Goal: Navigation & Orientation: Find specific page/section

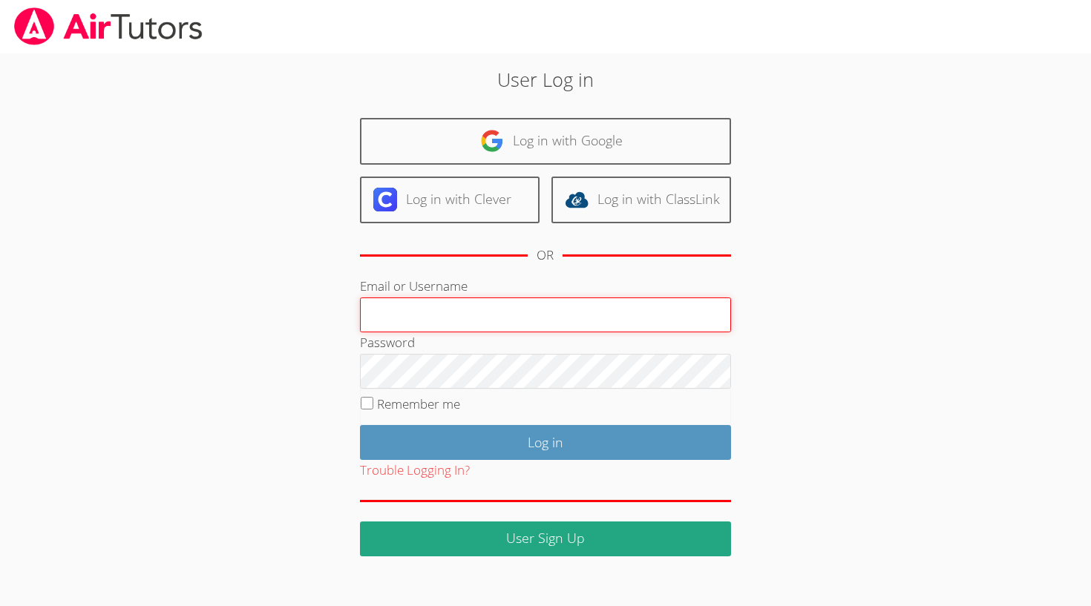
type input "[EMAIL_ADDRESS][DOMAIN_NAME]"
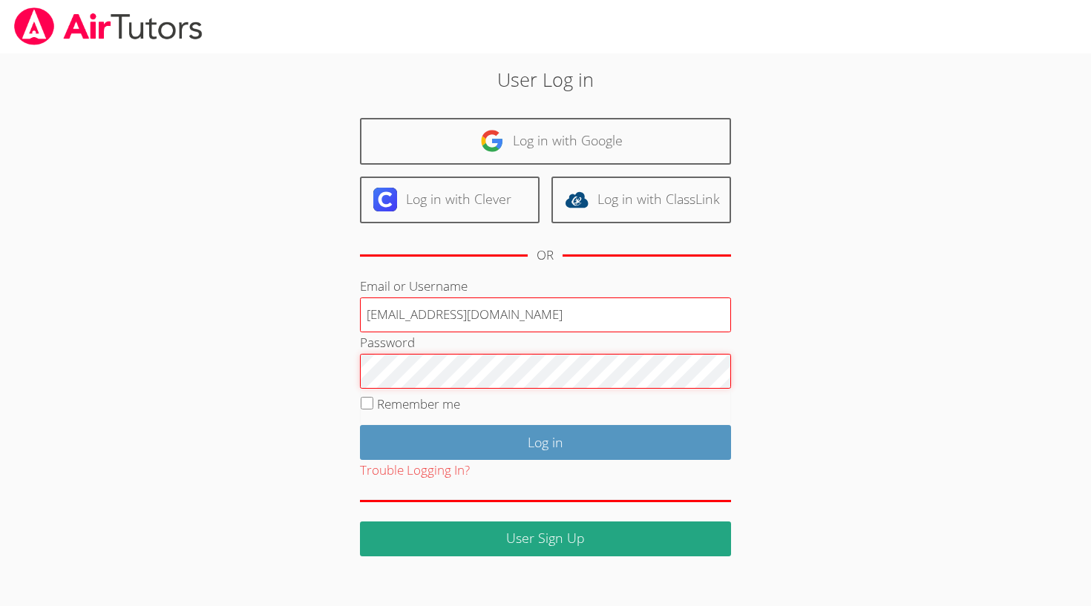
click at [545, 439] on input "Log in" at bounding box center [545, 442] width 371 height 35
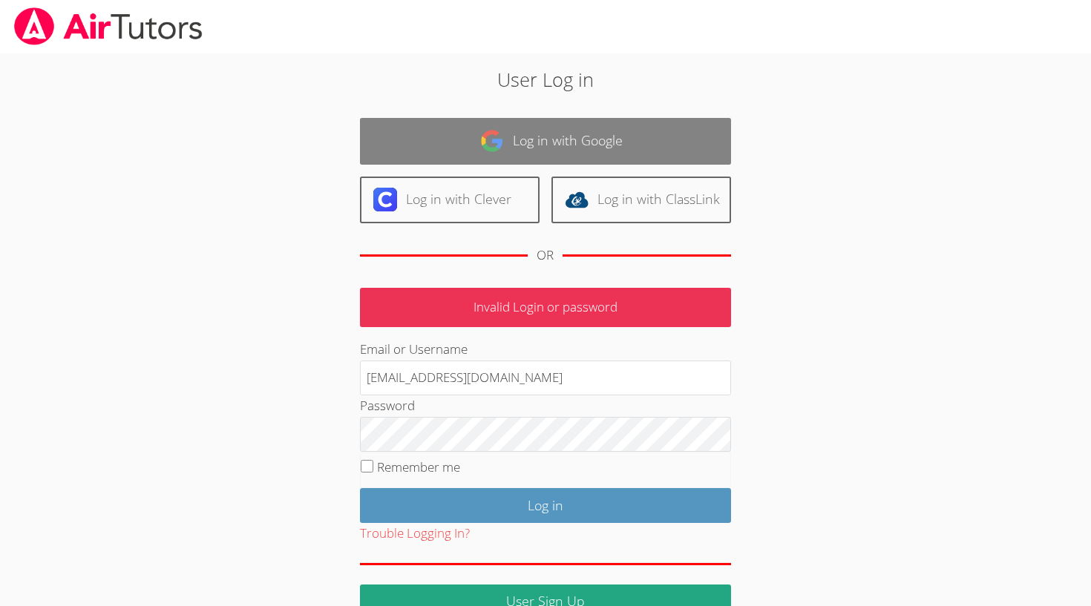
click at [523, 146] on link "Log in with Google" at bounding box center [545, 141] width 371 height 47
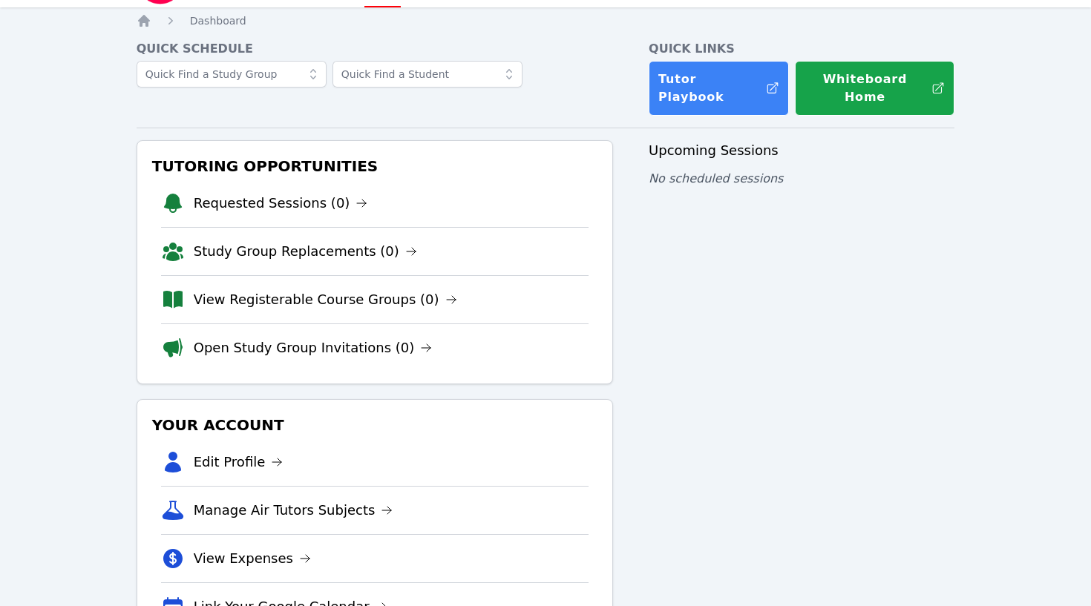
scroll to position [45, 0]
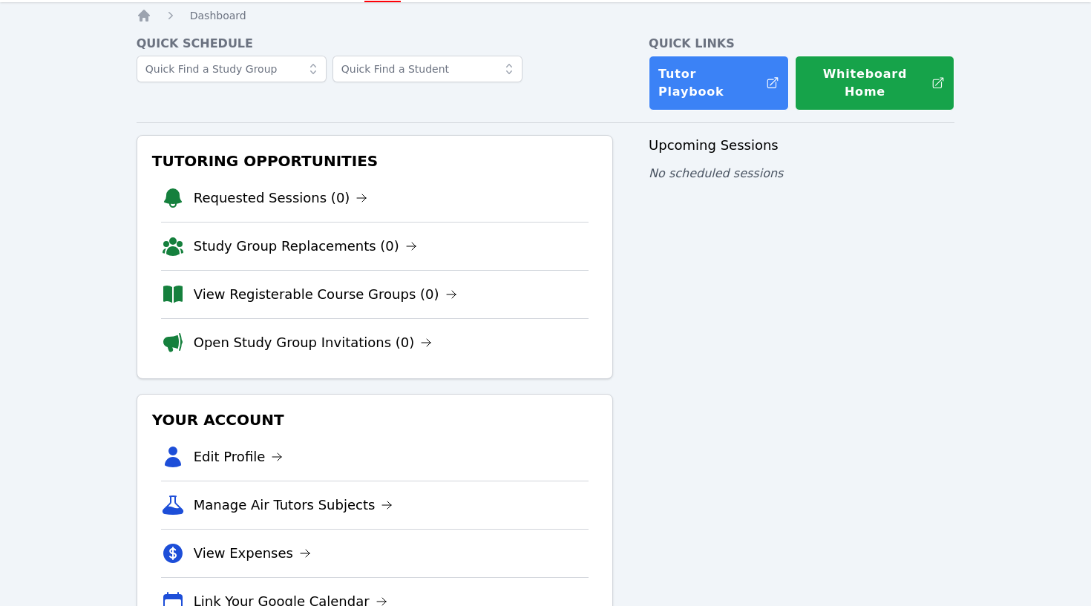
click at [442, 278] on li "View Registerable Course Groups (0)" at bounding box center [375, 294] width 428 height 48
click at [262, 284] on link "View Registerable Course Groups (0)" at bounding box center [326, 294] width 264 height 21
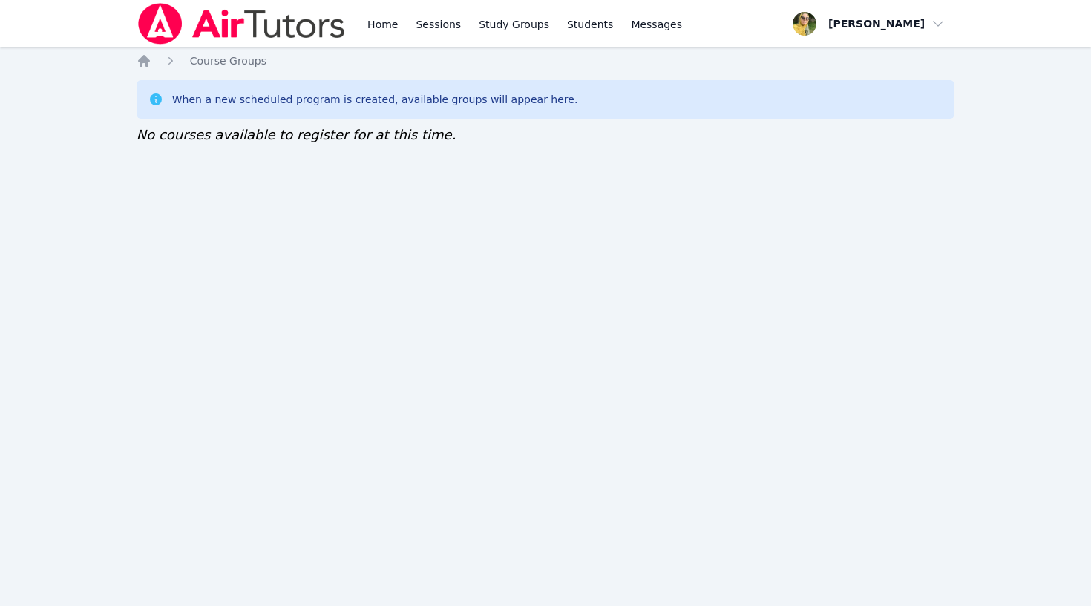
click at [198, 22] on img at bounding box center [242, 24] width 210 height 42
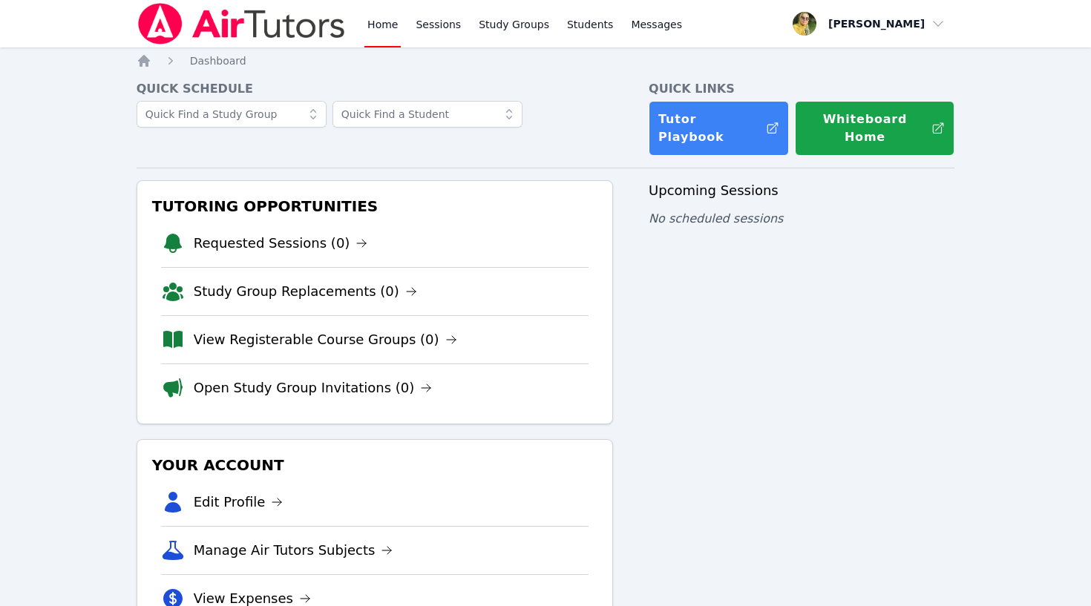
click at [388, 24] on link "Home" at bounding box center [382, 24] width 36 height 48
click at [425, 24] on link "Sessions" at bounding box center [438, 24] width 51 height 48
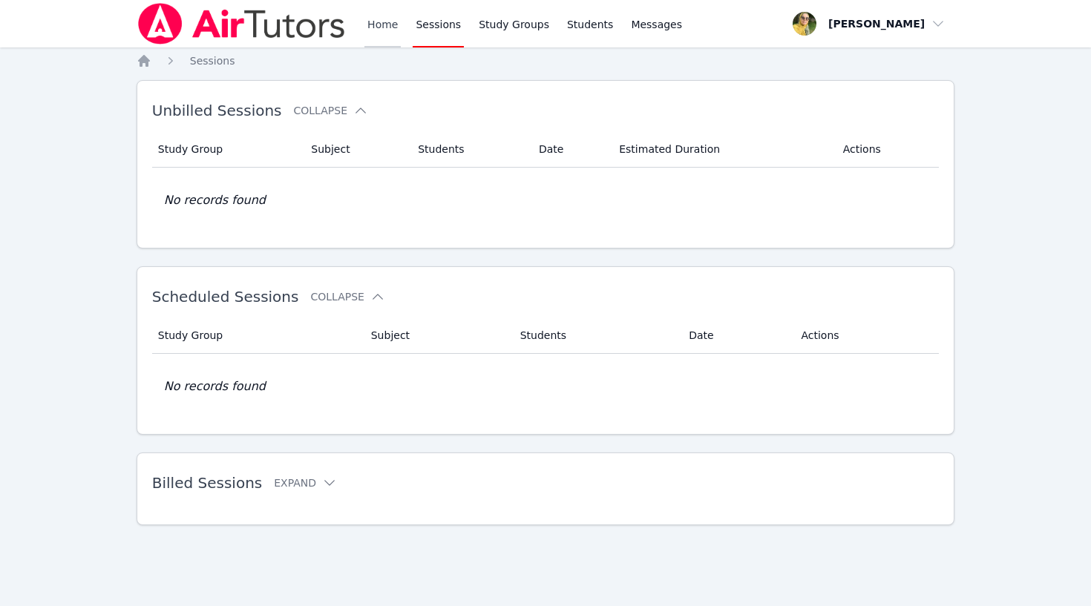
click at [370, 24] on link "Home" at bounding box center [382, 24] width 36 height 48
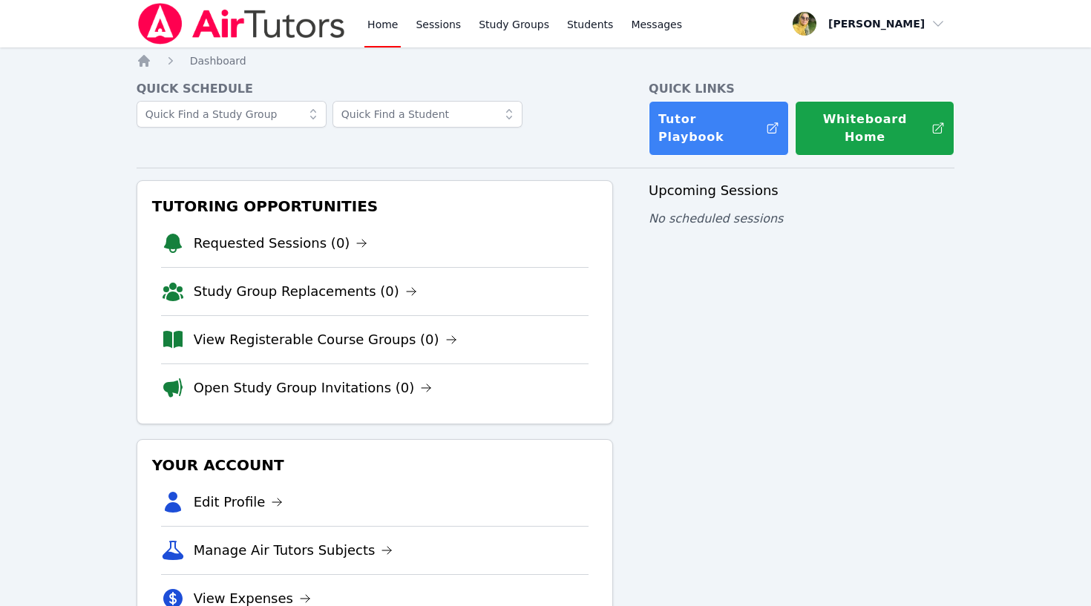
click at [385, 21] on link "Home" at bounding box center [382, 24] width 36 height 48
click at [439, 27] on link "Sessions" at bounding box center [438, 24] width 51 height 48
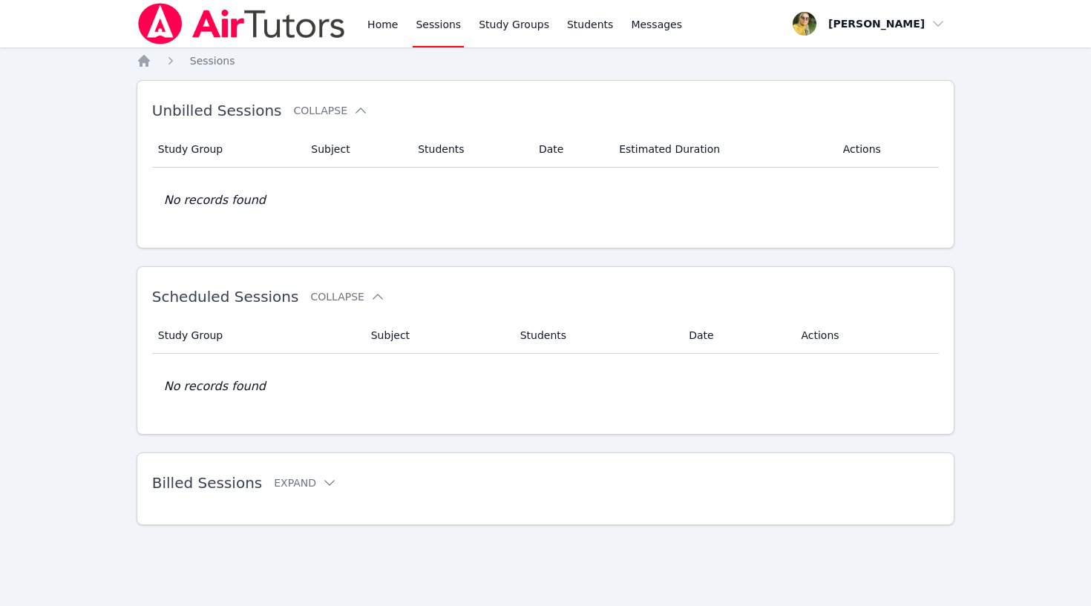
click at [314, 24] on img at bounding box center [242, 24] width 210 height 42
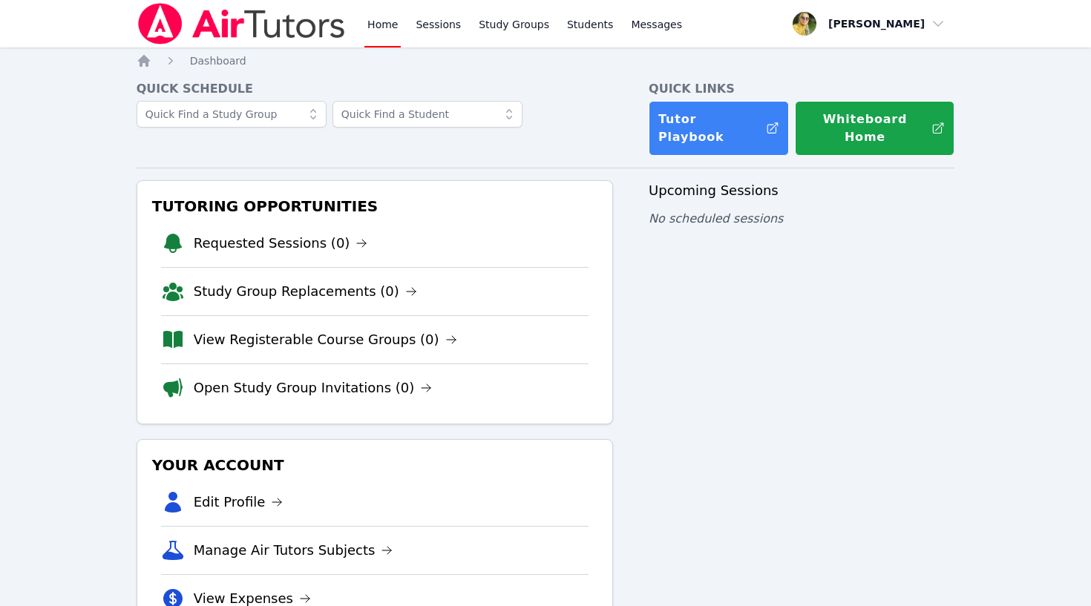
click at [381, 23] on link "Home" at bounding box center [382, 24] width 36 height 48
click at [431, 27] on link "Sessions" at bounding box center [438, 24] width 51 height 48
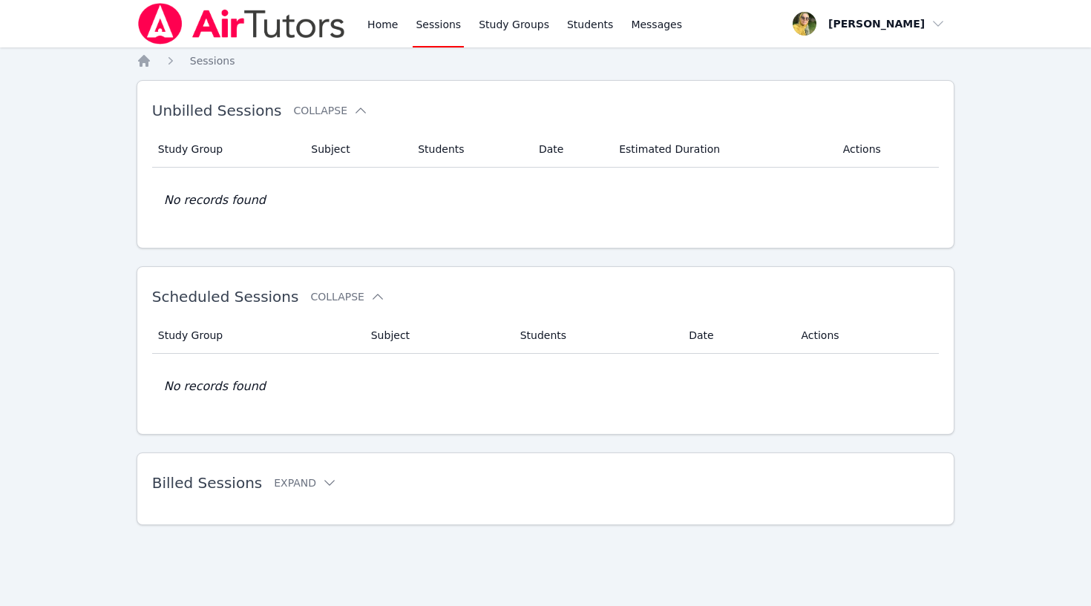
click at [362, 28] on div "Home Sessions Study Groups Students Messages" at bounding box center [411, 24] width 549 height 48
click at [375, 24] on link "Home" at bounding box center [382, 24] width 36 height 48
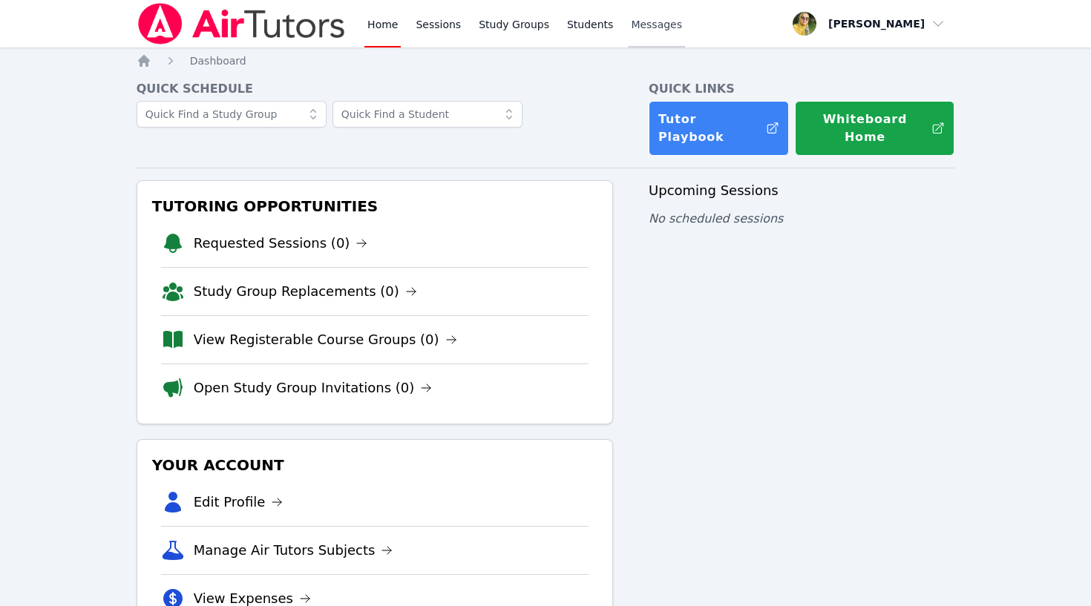
click at [655, 29] on span "Messages" at bounding box center [656, 24] width 51 height 15
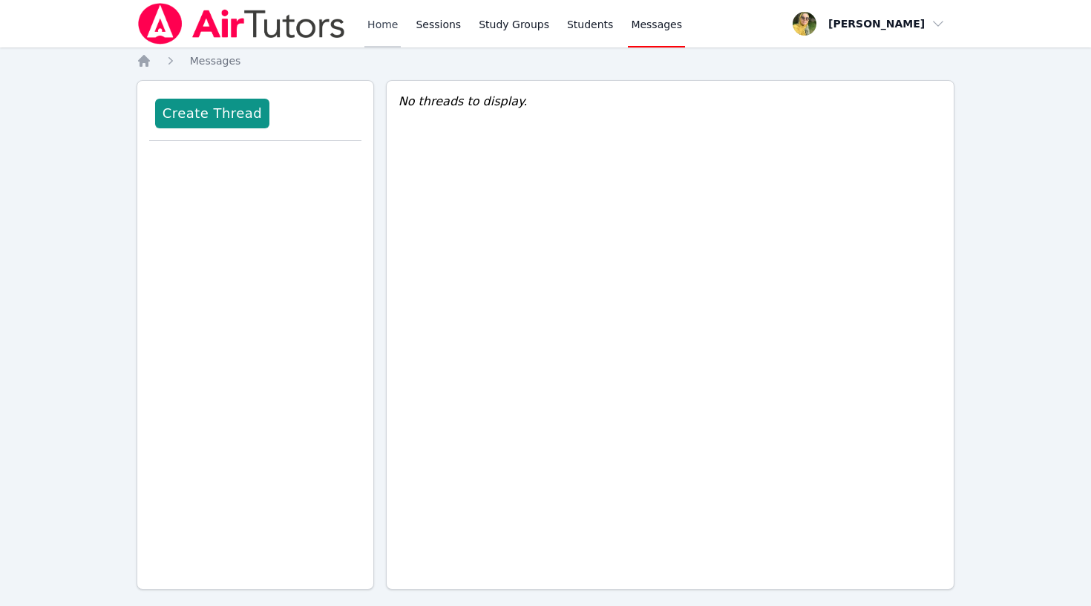
click at [394, 16] on link "Home" at bounding box center [382, 24] width 36 height 48
